Goal: Find specific page/section: Find specific page/section

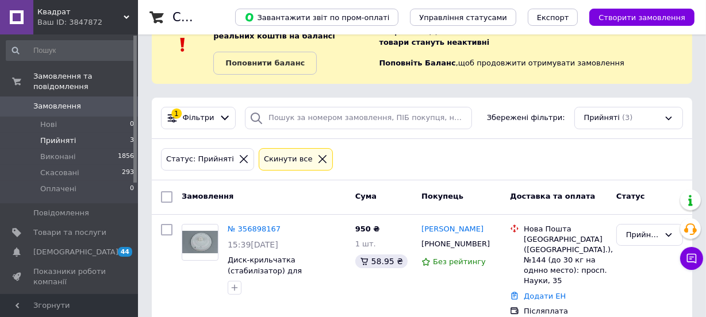
scroll to position [104, 0]
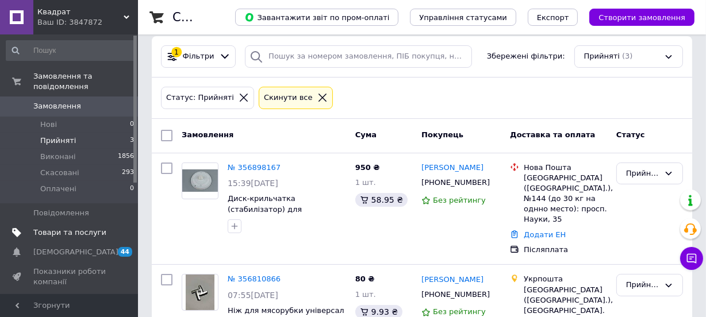
click at [80, 228] on span "Товари та послуги" at bounding box center [69, 233] width 73 height 10
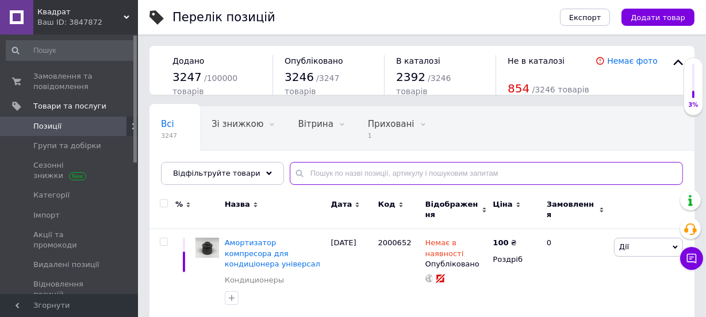
click at [334, 181] on input "text" at bounding box center [486, 173] width 393 height 23
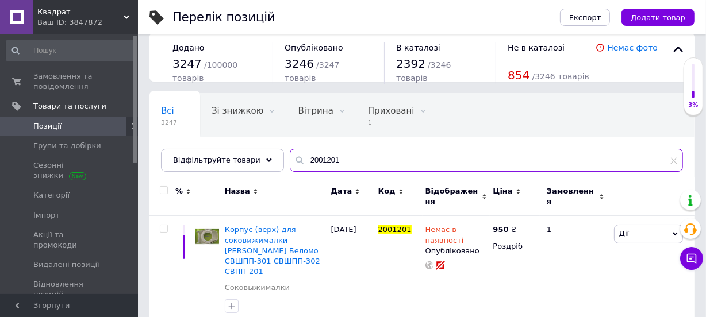
scroll to position [17, 0]
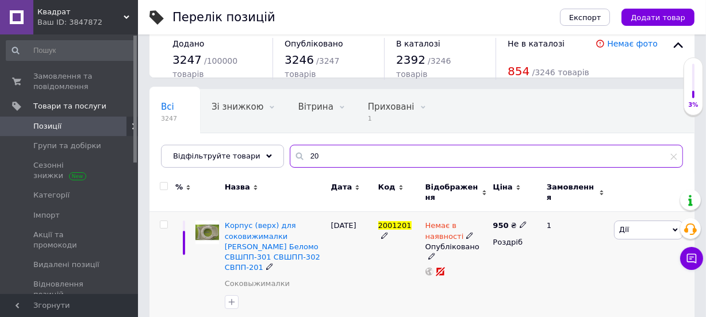
type input "2"
